Goal: Transaction & Acquisition: Purchase product/service

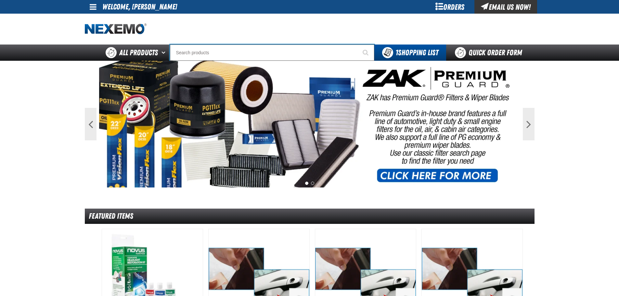
click at [190, 50] on input "Search" at bounding box center [272, 52] width 204 height 16
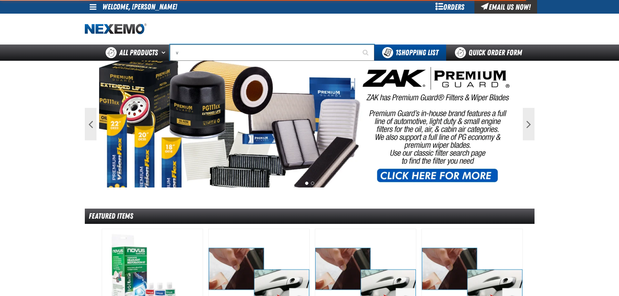
type input "vi"
type input "violet 7000-7999"
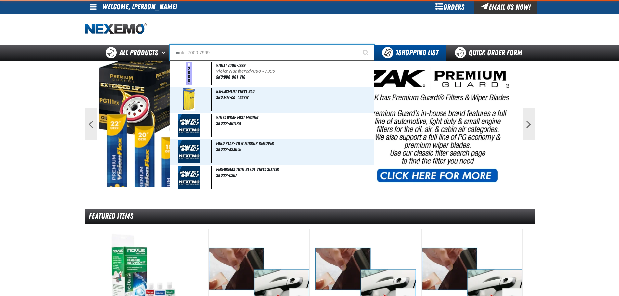
type input "vil"
type input "village Pointe Toyota Name Badge"
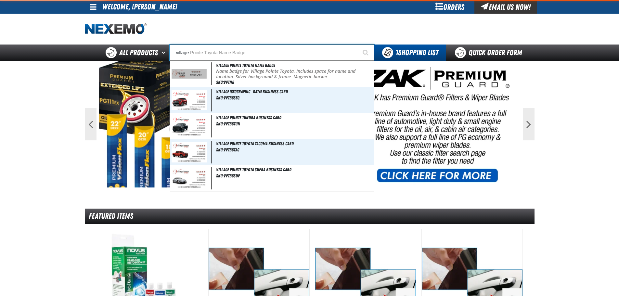
type input "village"
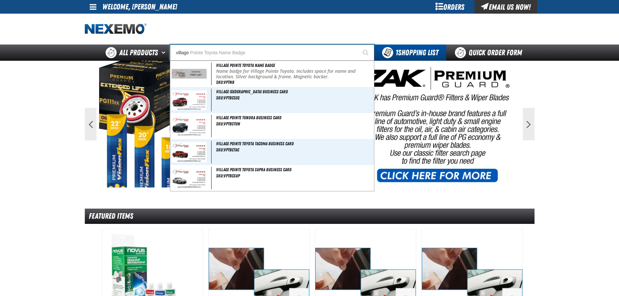
type input "village p"
type input "village pointe Toyota Name Badge"
type input "village pointe"
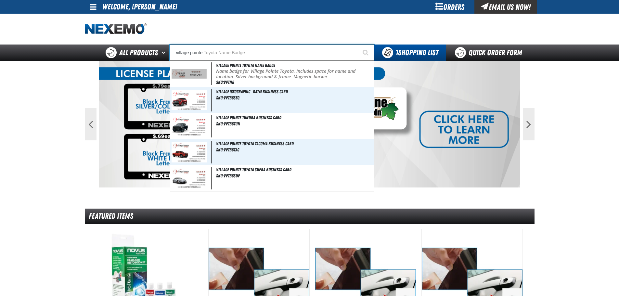
type input "village pointe t"
type input "village pointe toyota Name Badge"
type input "village pointe toyota"
click at [358, 44] on button "Start Searching" at bounding box center [366, 52] width 16 height 16
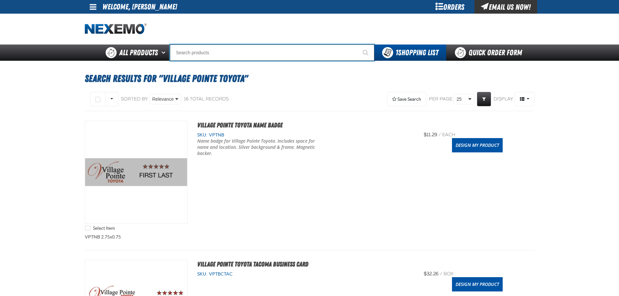
click at [190, 49] on input "Search" at bounding box center [272, 52] width 204 height 16
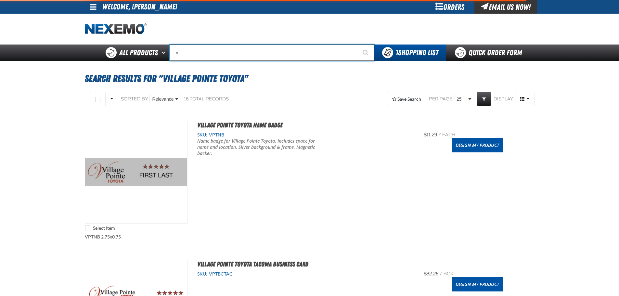
type input "vi"
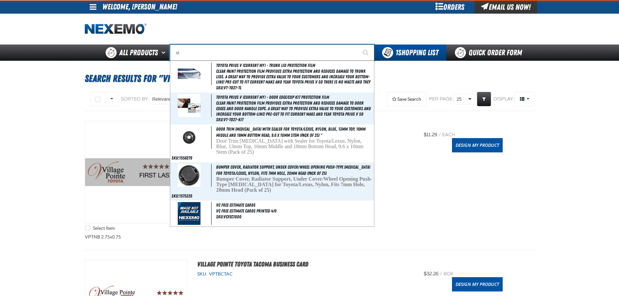
type input "violet 7000-7999"
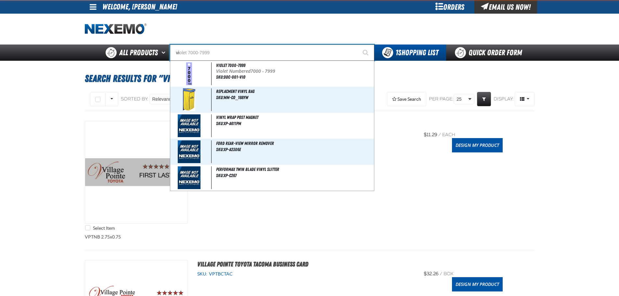
type input "vil"
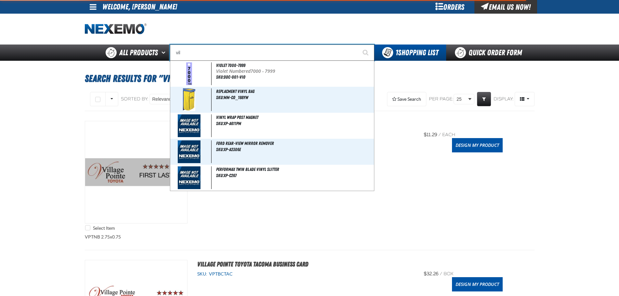
type input "village Pointe Toyota Name Badge"
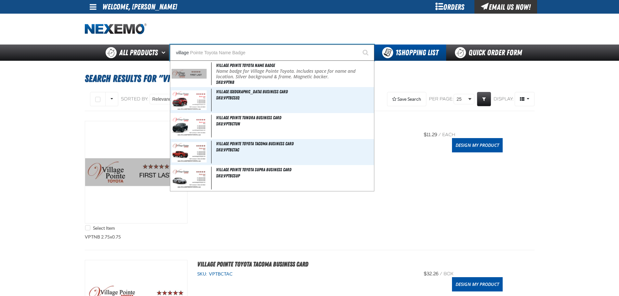
type input "village"
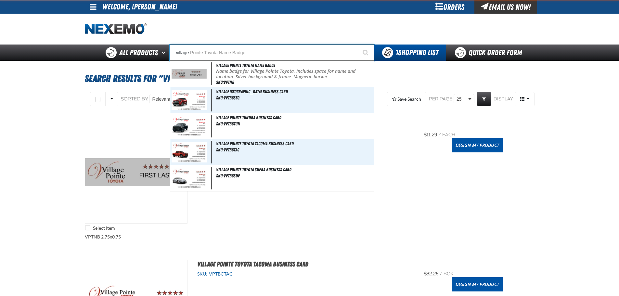
type input "village p"
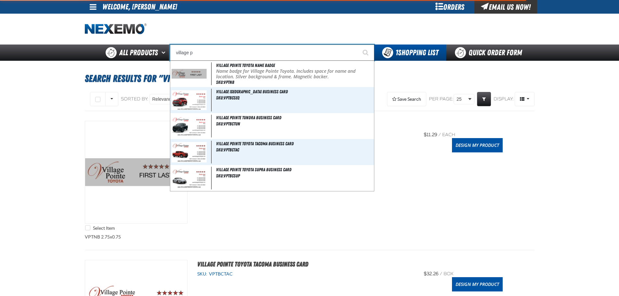
type input "village pointe Toyota Name Badge"
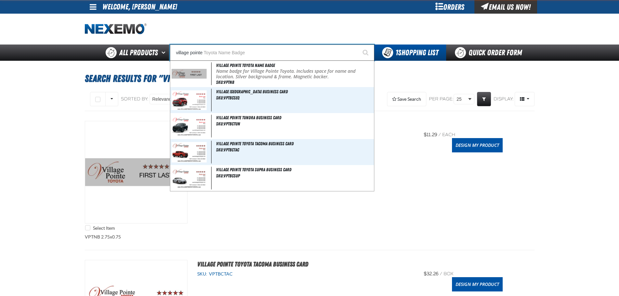
type input "village pointe"
type input "village pointe t"
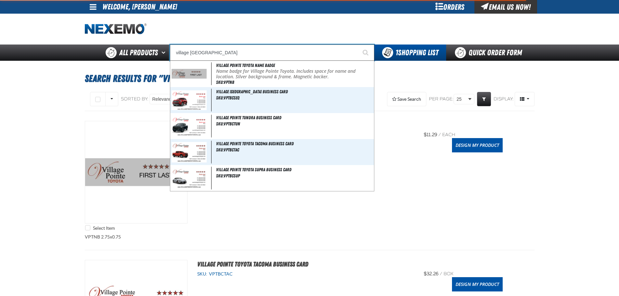
type input "village pointe toyota Name Badge"
type input "village pointe toyota"
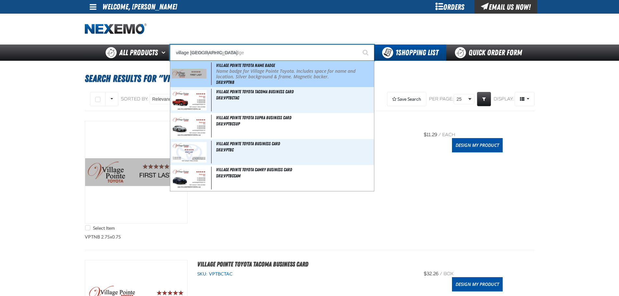
type input "village pointe toyota Name Badge"
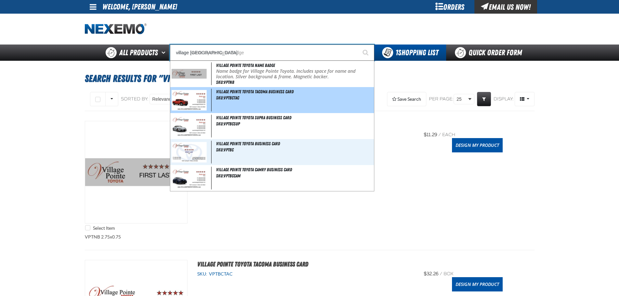
click at [200, 95] on img at bounding box center [188, 100] width 35 height 20
type input "Village Pointe Toyota Tacoma Business Card"
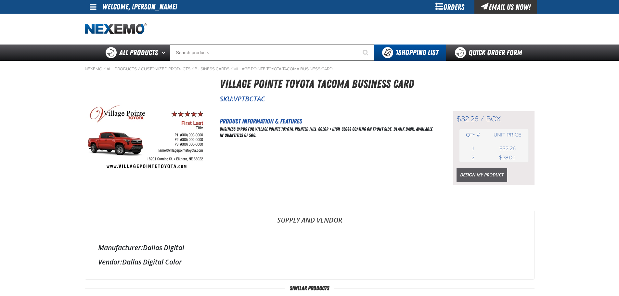
click at [480, 171] on link "Design My Product" at bounding box center [481, 175] width 51 height 14
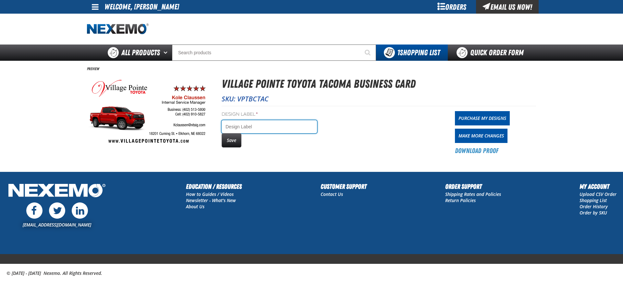
click at [250, 125] on input "Design Label *" at bounding box center [269, 126] width 95 height 13
type input "[PERSON_NAME]"
click at [228, 141] on button "Save" at bounding box center [232, 140] width 20 height 14
click at [479, 120] on link "Purchase My Designs" at bounding box center [482, 118] width 55 height 14
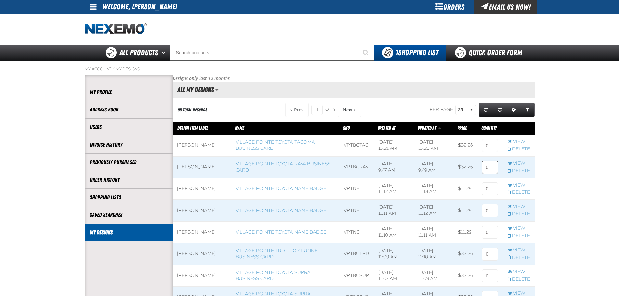
scroll to position [0, 0]
click at [486, 144] on input at bounding box center [490, 145] width 16 height 13
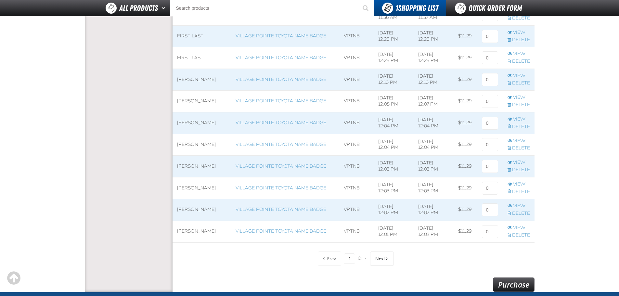
scroll to position [455, 0]
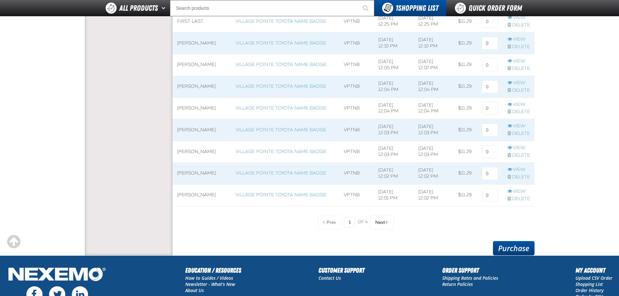
type input "1"
click at [509, 245] on link "Purchase" at bounding box center [514, 248] width 42 height 14
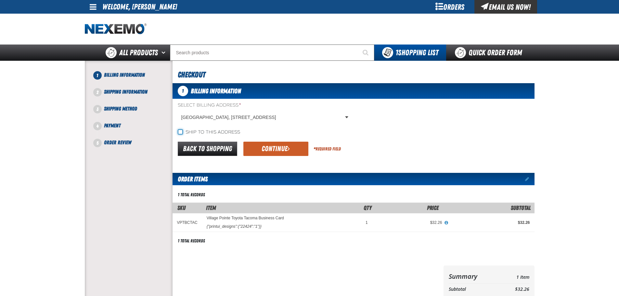
click at [182, 131] on input "Ship to this address" at bounding box center [180, 131] width 5 height 5
checkbox input "true"
click at [270, 148] on button "Continue" at bounding box center [275, 149] width 65 height 14
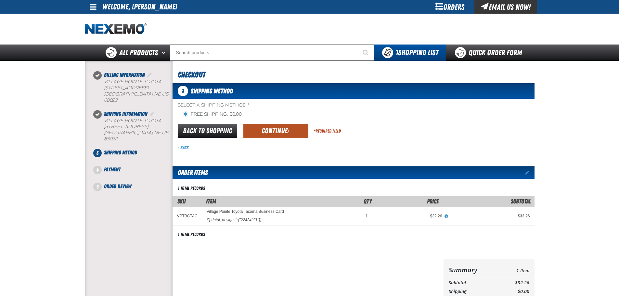
click at [276, 128] on button "Continue" at bounding box center [275, 131] width 65 height 14
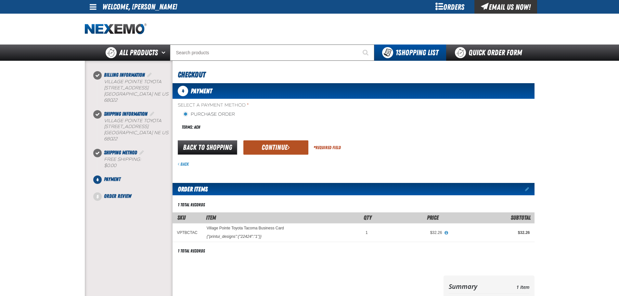
click at [269, 147] on button "Continue" at bounding box center [275, 147] width 65 height 14
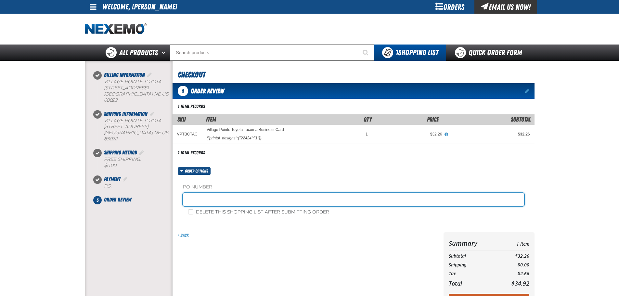
click at [209, 199] on input "text" at bounding box center [353, 199] width 341 height 13
type input "service"
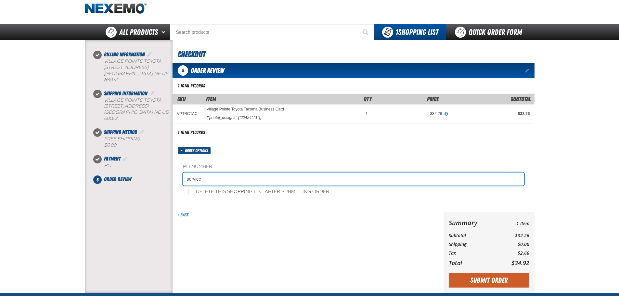
scroll to position [125, 0]
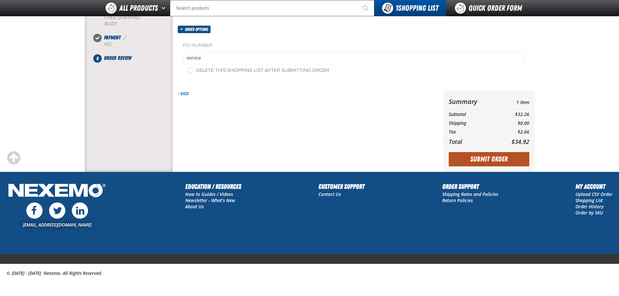
click at [472, 158] on button "Submit Order" at bounding box center [488, 159] width 81 height 14
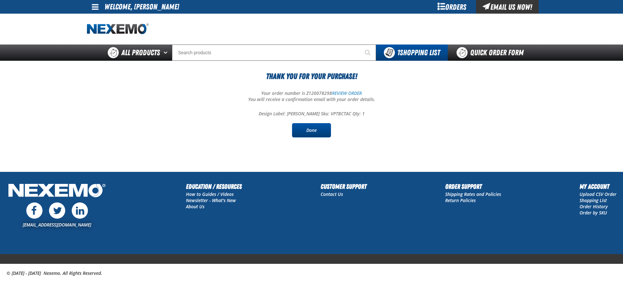
click at [322, 129] on link "Done" at bounding box center [311, 130] width 39 height 14
